Goal: Information Seeking & Learning: Learn about a topic

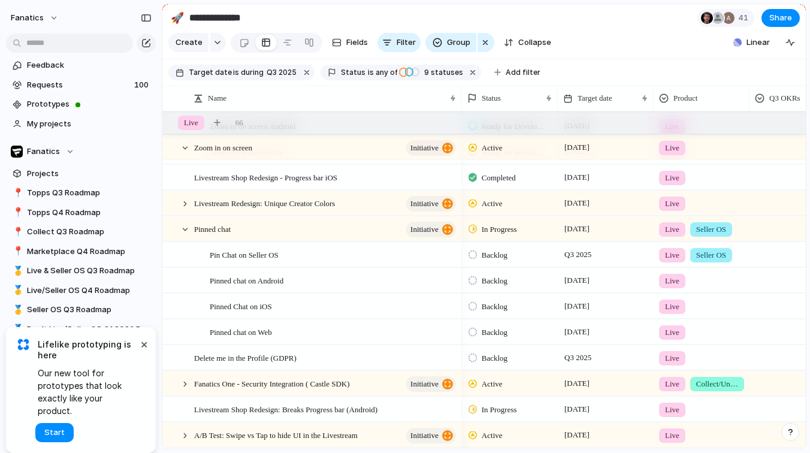
scroll to position [331, 0]
click at [186, 235] on div at bounding box center [185, 229] width 11 height 11
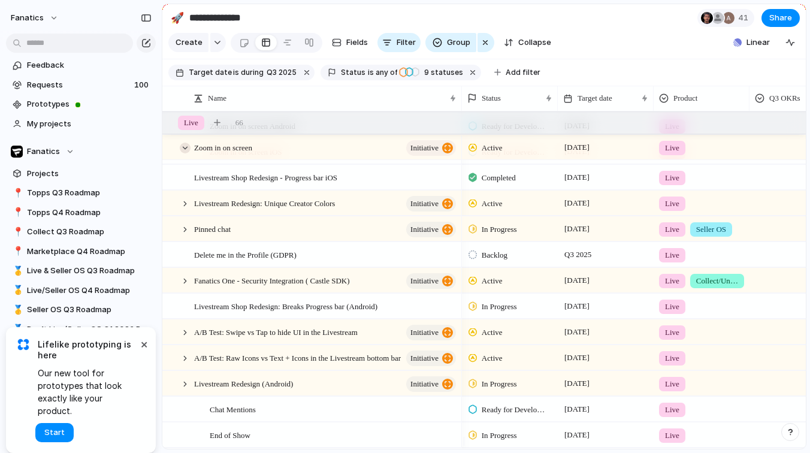
click at [184, 153] on div at bounding box center [185, 148] width 11 height 11
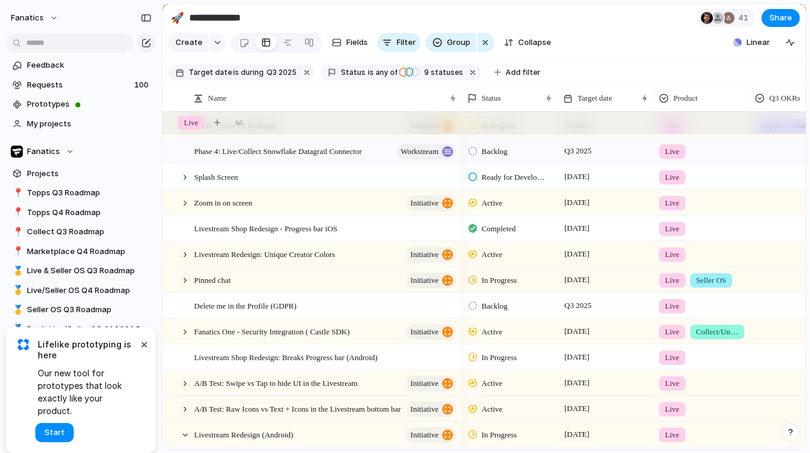
scroll to position [410, 0]
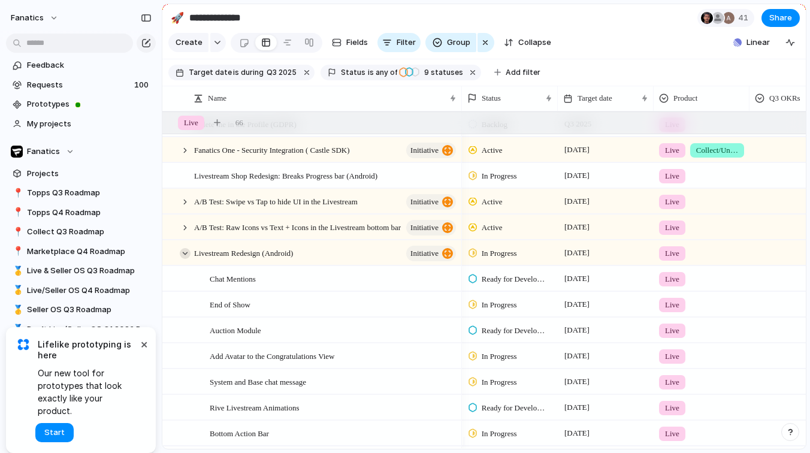
click at [185, 259] on div at bounding box center [185, 253] width 11 height 11
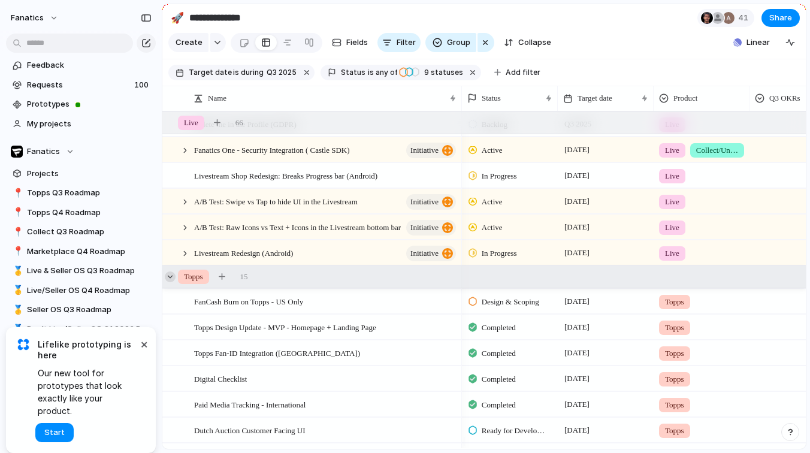
click at [171, 282] on div at bounding box center [170, 276] width 11 height 11
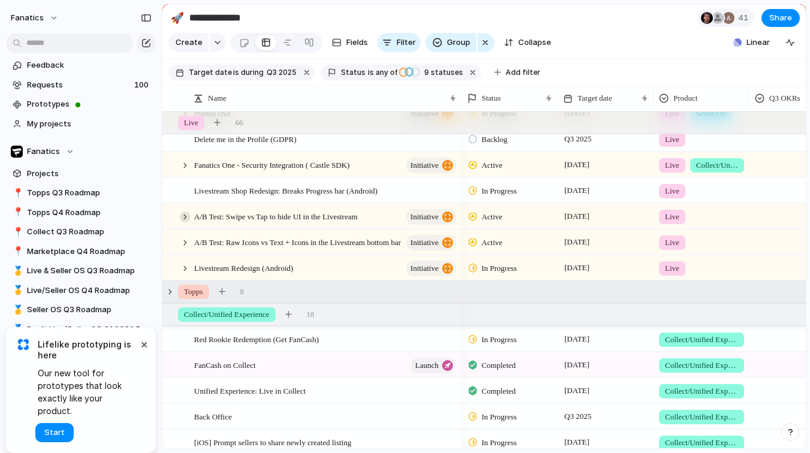
scroll to position [387, 0]
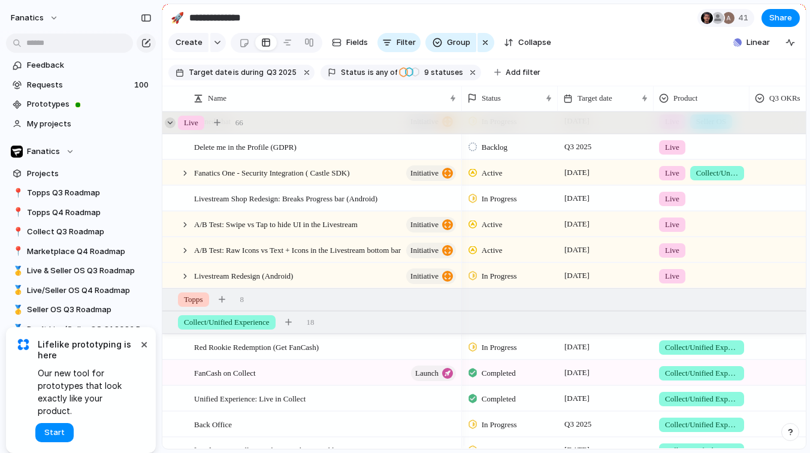
click at [173, 128] on div at bounding box center [170, 122] width 11 height 11
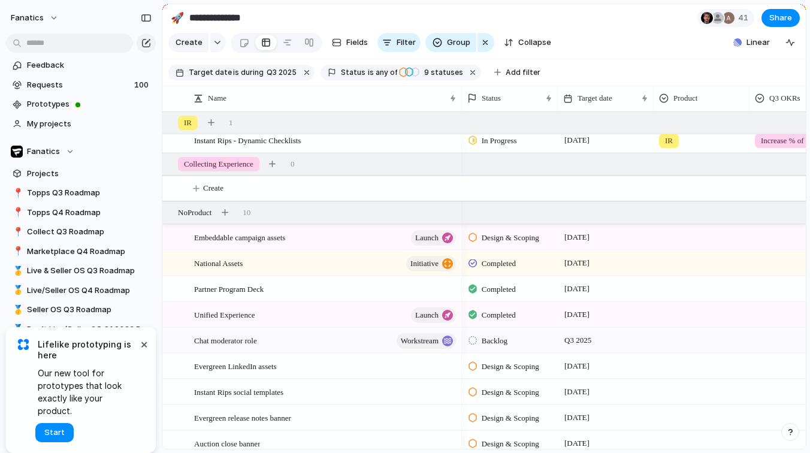
scroll to position [1017, 0]
